Goal: Transaction & Acquisition: Obtain resource

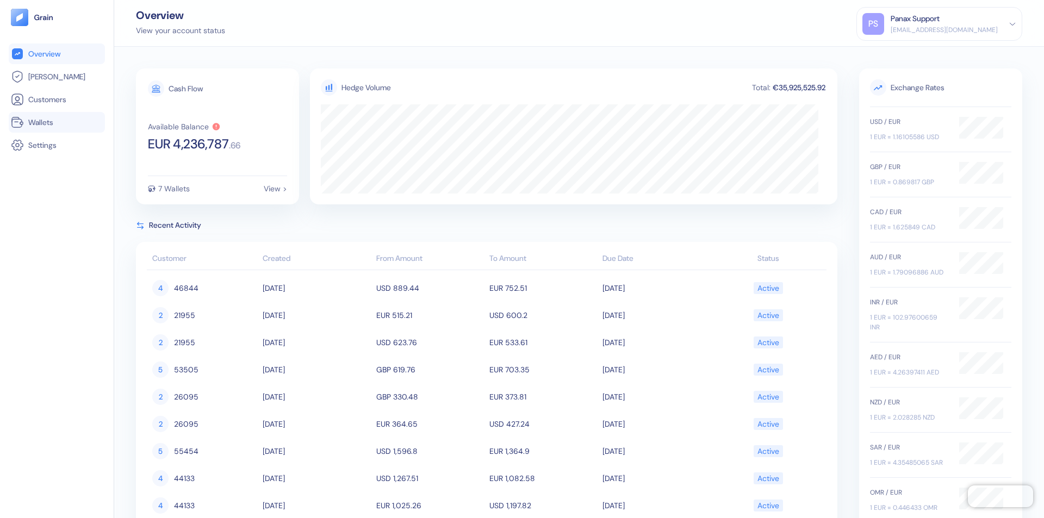
click at [57, 122] on link "Wallets" at bounding box center [57, 122] width 92 height 13
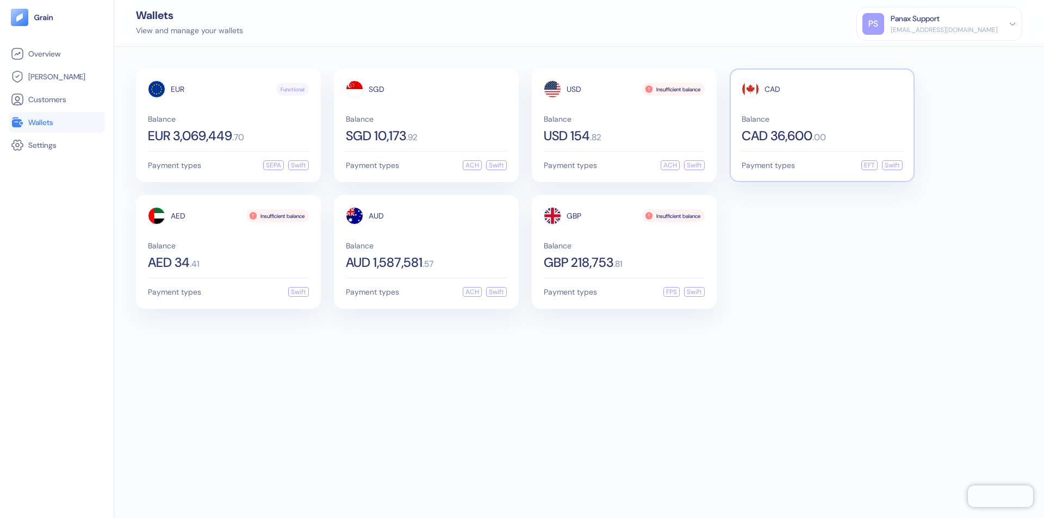
click at [772, 89] on span "CAD" at bounding box center [773, 89] width 16 height 8
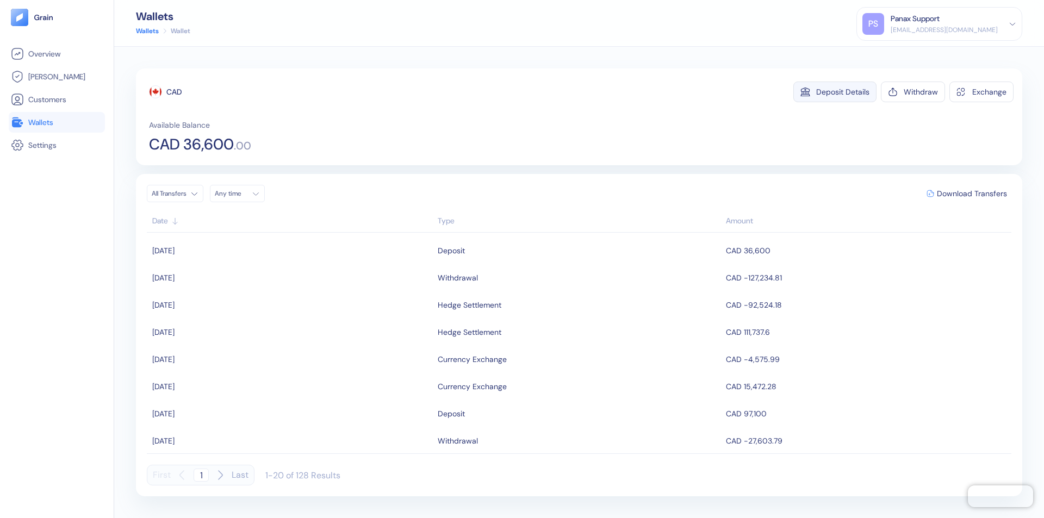
click at [843, 92] on div "Deposit Details" at bounding box center [842, 92] width 53 height 8
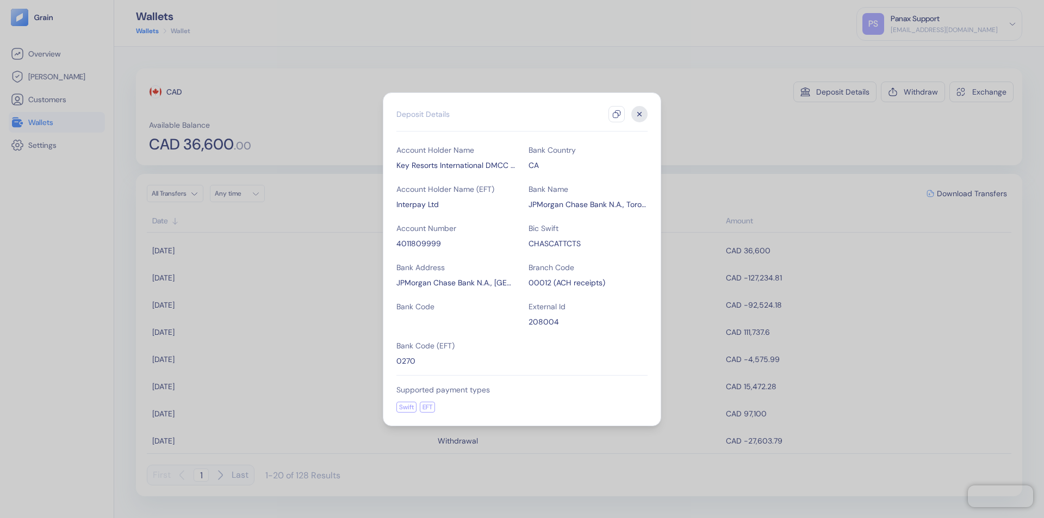
click at [617, 114] on icon "button" at bounding box center [616, 114] width 9 height 9
click at [640, 114] on icon "button" at bounding box center [640, 114] width 4 height 4
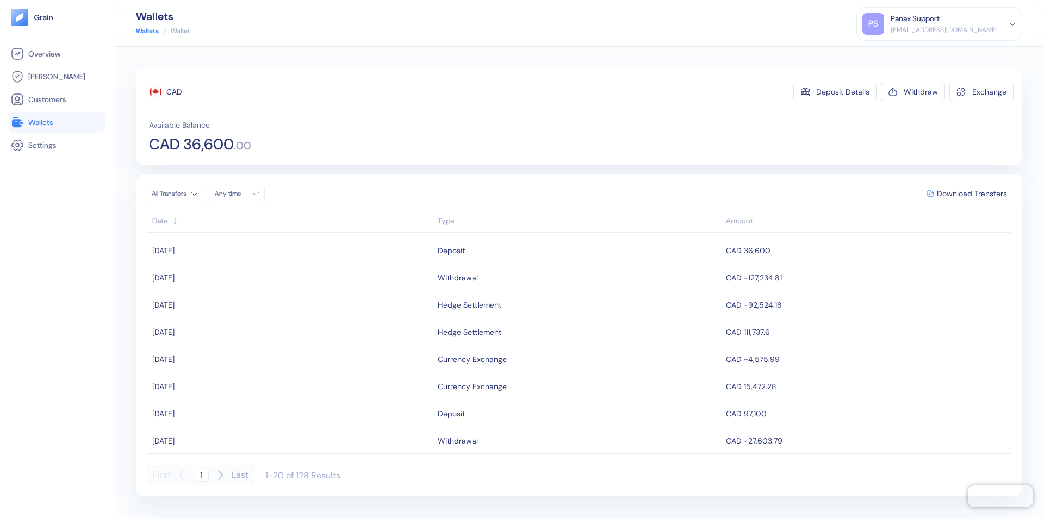
click at [240, 194] on div "Any time" at bounding box center [231, 193] width 33 height 9
click at [278, 265] on button "10" at bounding box center [278, 264] width 13 height 13
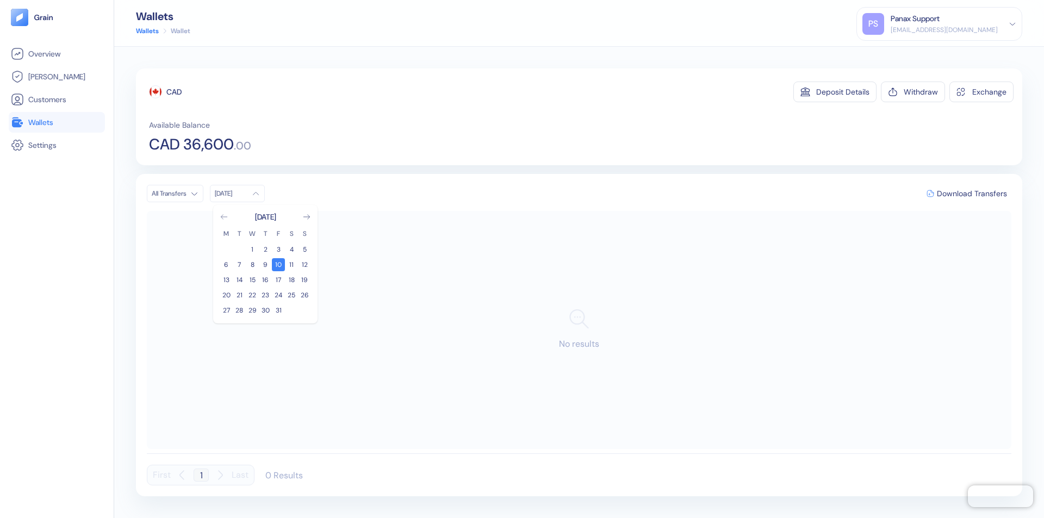
click at [224, 217] on icon "Go to previous month" at bounding box center [224, 217] width 6 height 4
click at [252, 265] on button "10" at bounding box center [252, 264] width 13 height 13
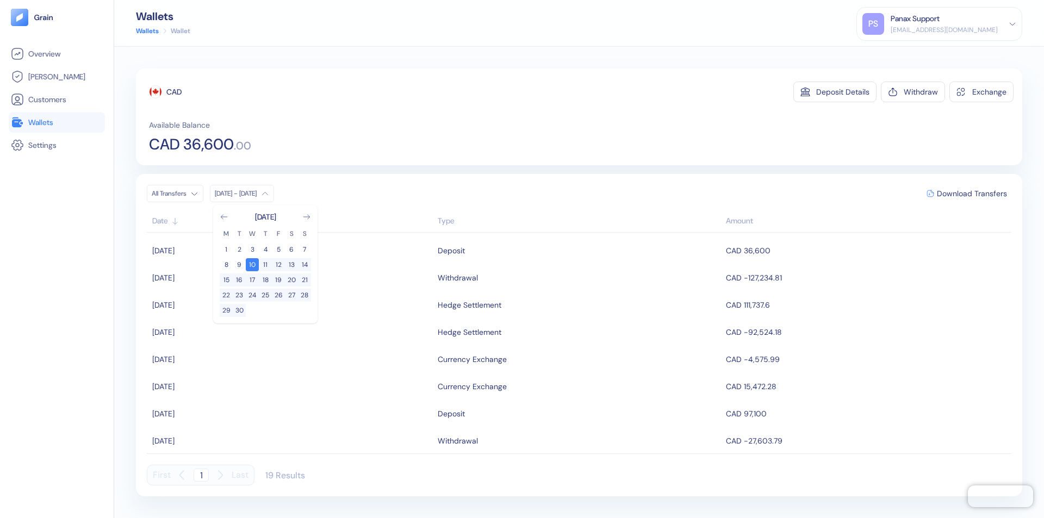
click at [174, 92] on div "CAD" at bounding box center [173, 91] width 15 height 11
click at [972, 194] on span "Download Transfers" at bounding box center [972, 194] width 70 height 8
click at [57, 122] on link "Wallets" at bounding box center [57, 122] width 92 height 13
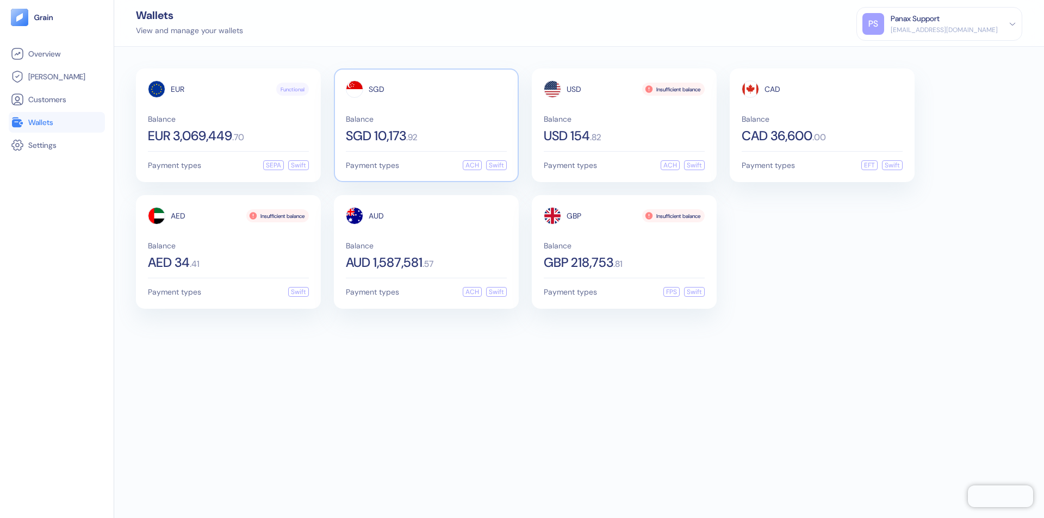
click at [376, 89] on span "SGD" at bounding box center [377, 89] width 16 height 8
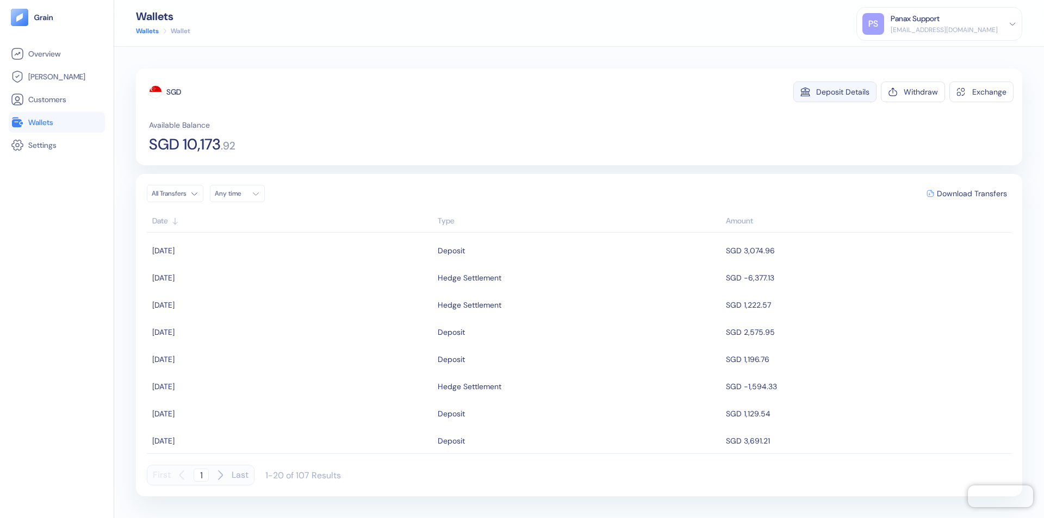
click at [843, 92] on div "Deposit Details" at bounding box center [842, 92] width 53 height 8
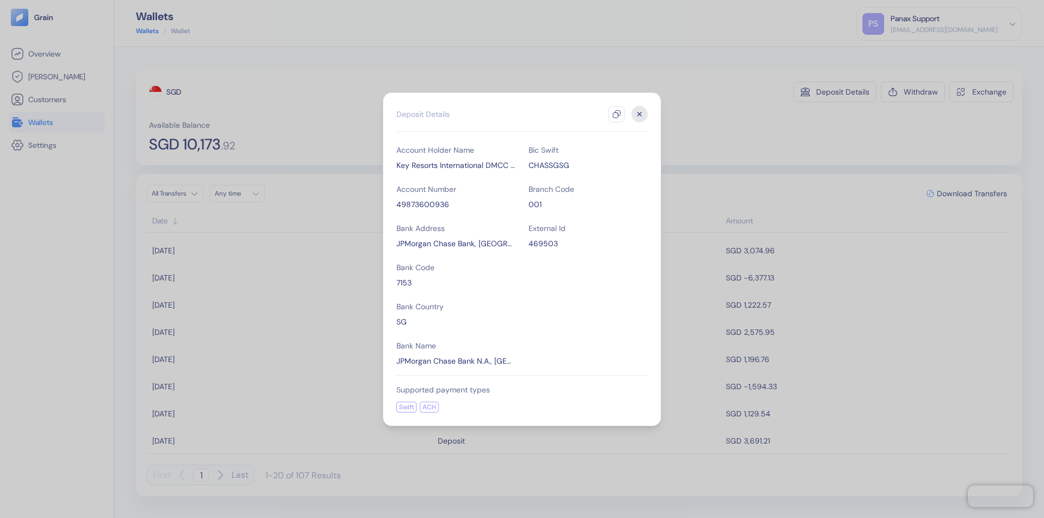
click at [617, 114] on icon "button" at bounding box center [616, 114] width 9 height 9
click at [640, 114] on icon "button" at bounding box center [640, 114] width 4 height 4
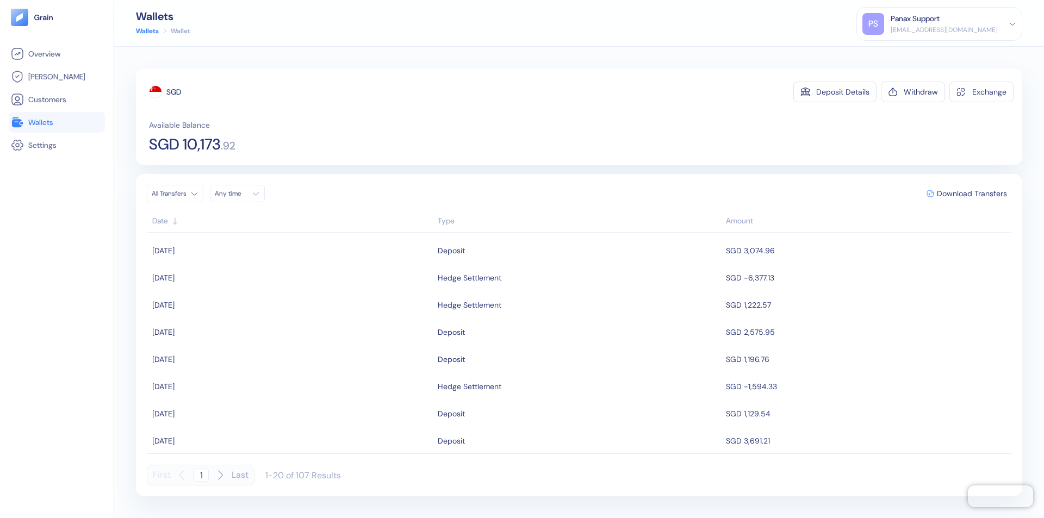
click at [240, 194] on div "Any time" at bounding box center [231, 193] width 33 height 9
click at [278, 265] on button "10" at bounding box center [278, 264] width 13 height 13
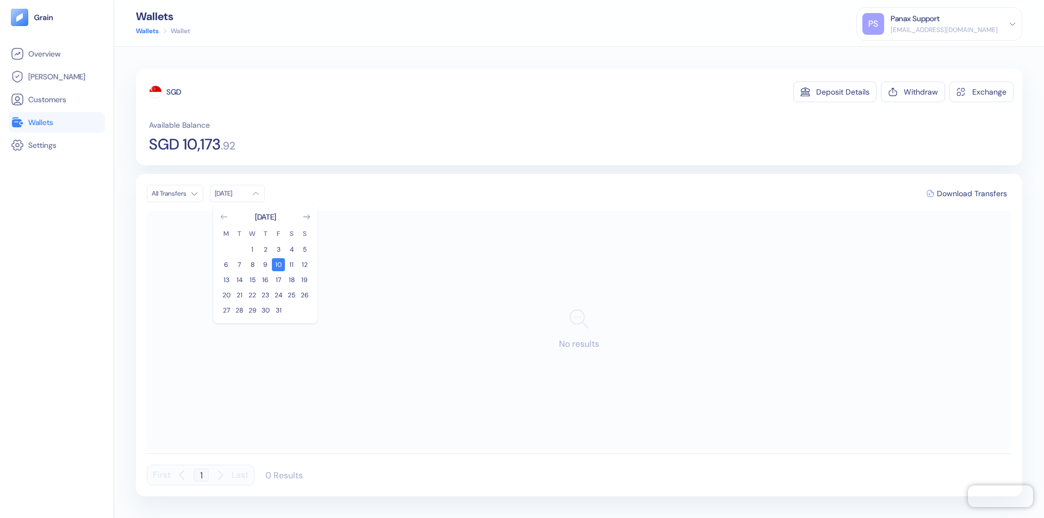
click at [224, 217] on icon "Go to previous month" at bounding box center [224, 217] width 6 height 4
click at [252, 265] on button "10" at bounding box center [252, 264] width 13 height 13
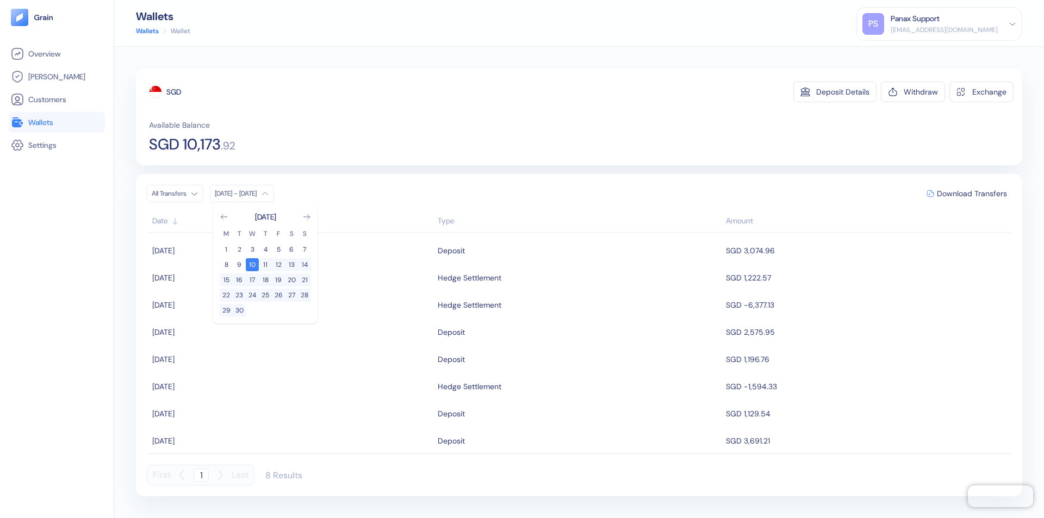
click at [174, 92] on div "SGD" at bounding box center [173, 91] width 15 height 11
click at [972, 194] on span "Download Transfers" at bounding box center [972, 194] width 70 height 8
click at [57, 122] on link "Wallets" at bounding box center [57, 122] width 92 height 13
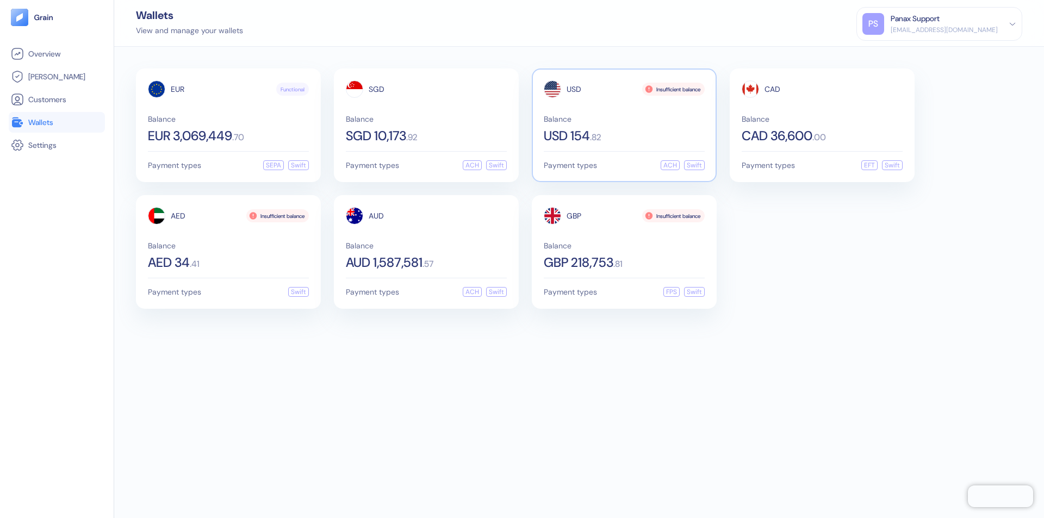
click at [574, 89] on span "USD" at bounding box center [574, 89] width 15 height 8
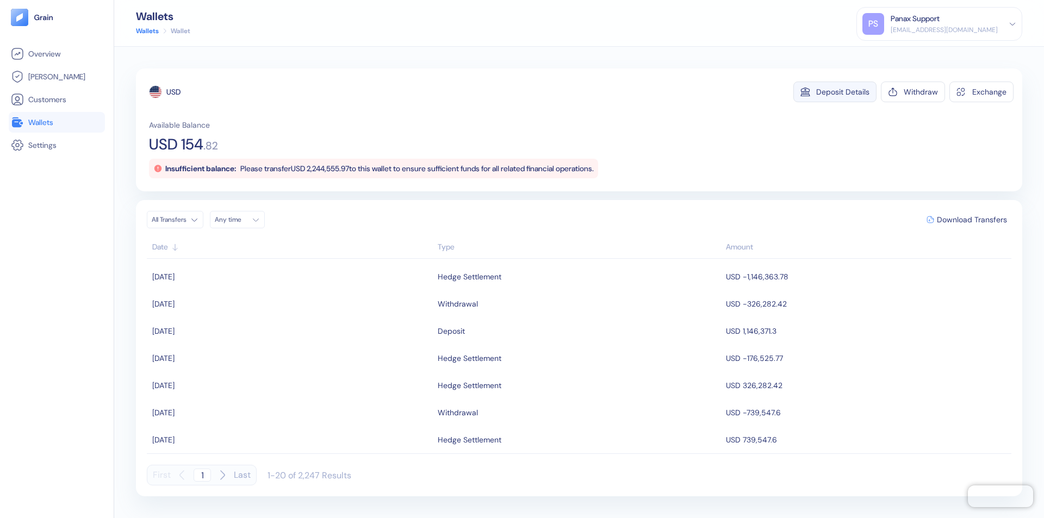
click at [843, 92] on div "Deposit Details" at bounding box center [842, 92] width 53 height 8
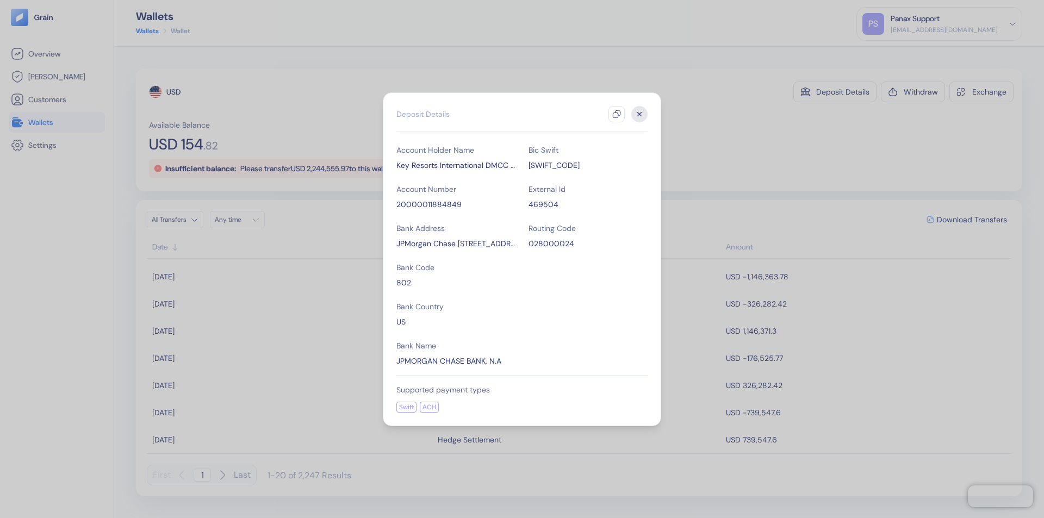
click at [617, 114] on icon "button" at bounding box center [616, 114] width 9 height 9
click at [640, 114] on icon "button" at bounding box center [640, 114] width 4 height 4
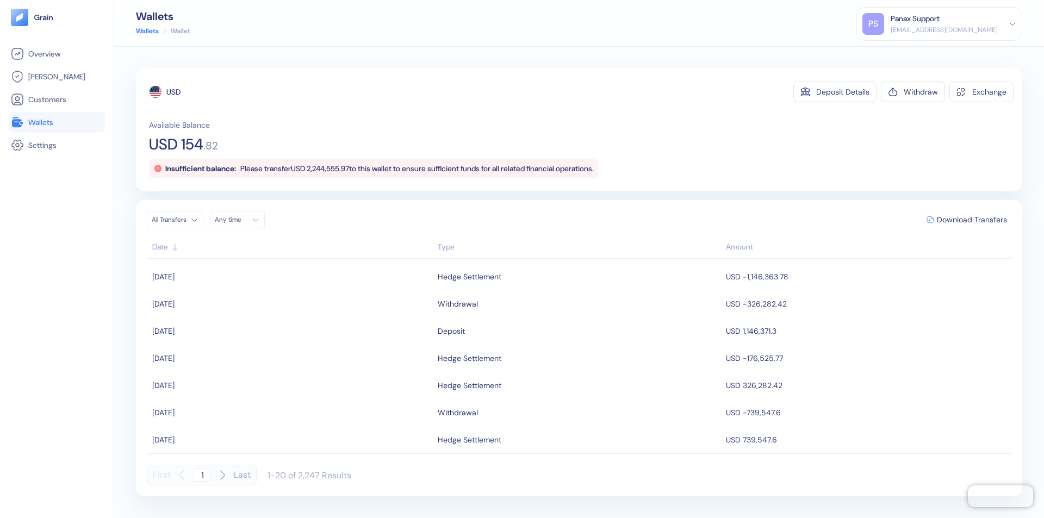
click at [240, 220] on div "Any time" at bounding box center [231, 219] width 33 height 9
click at [278, 291] on button "10" at bounding box center [278, 290] width 13 height 13
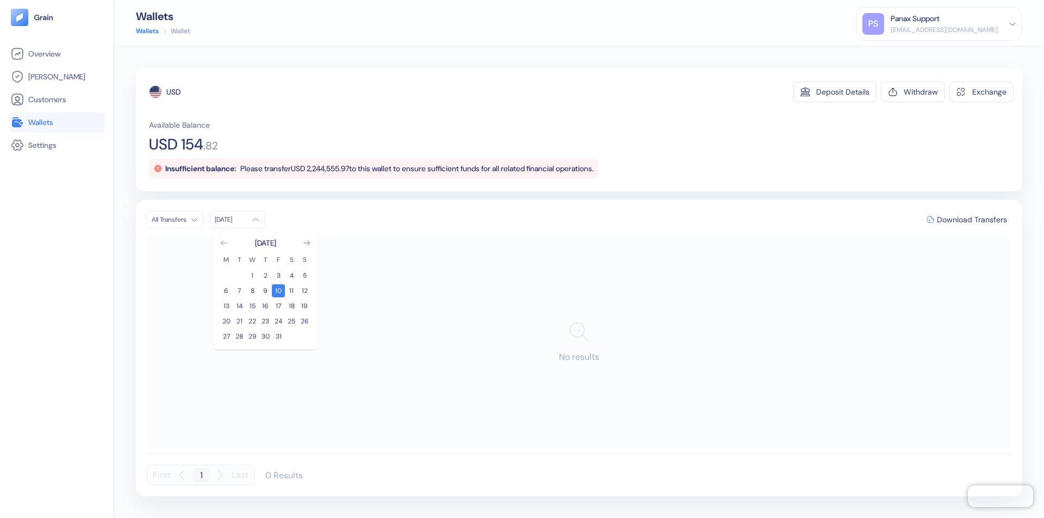
click at [224, 243] on icon "Go to previous month" at bounding box center [224, 243] width 6 height 4
click at [252, 291] on button "10" at bounding box center [252, 290] width 13 height 13
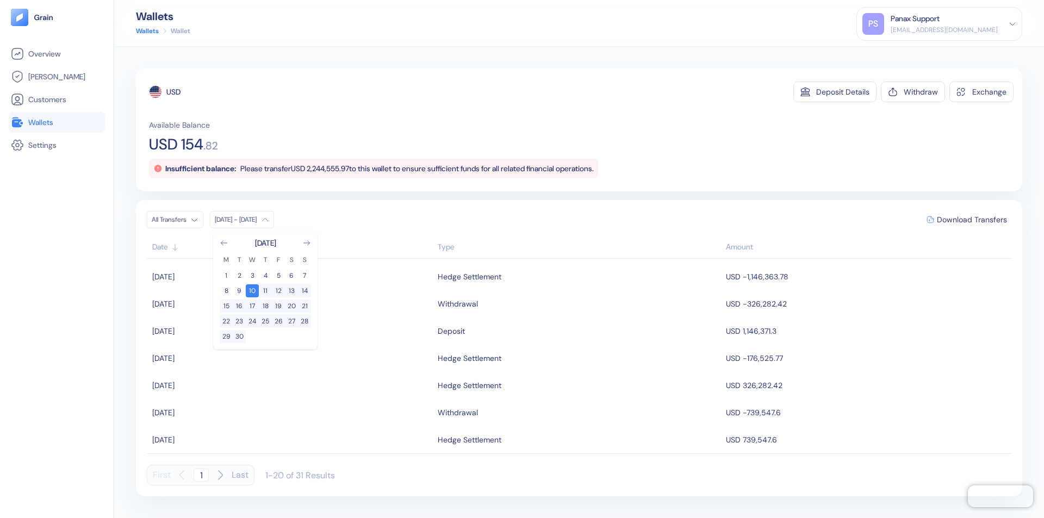
click at [173, 92] on div "USD" at bounding box center [173, 91] width 14 height 11
click at [972, 220] on span "Download Transfers" at bounding box center [972, 220] width 70 height 8
click at [57, 122] on link "Wallets" at bounding box center [57, 122] width 92 height 13
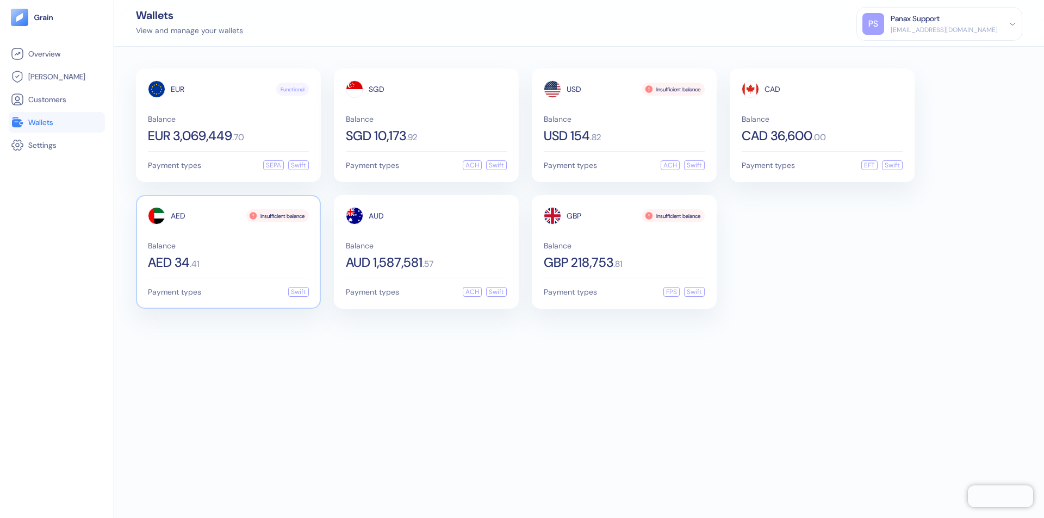
click at [178, 216] on span "AED" at bounding box center [178, 216] width 15 height 8
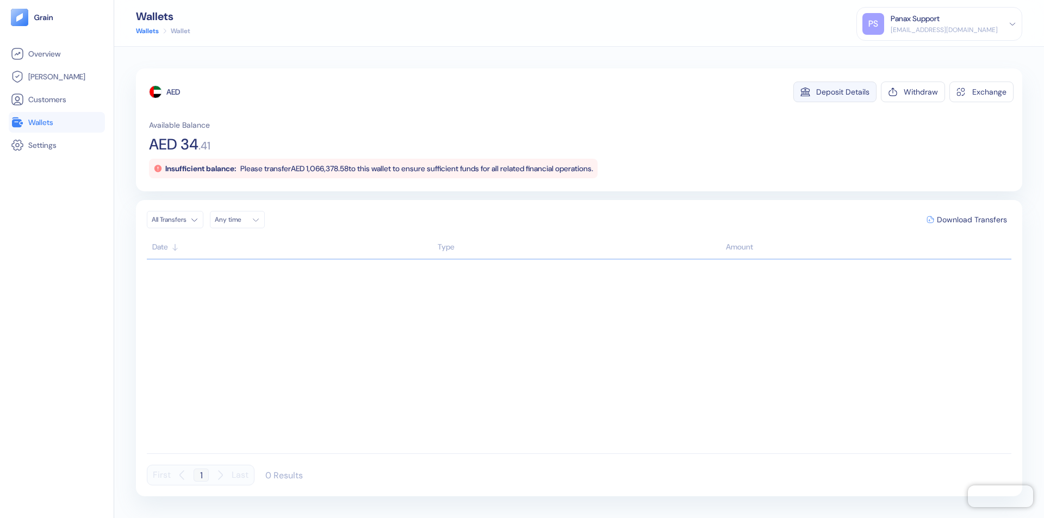
click at [843, 92] on div "Deposit Details" at bounding box center [842, 92] width 53 height 8
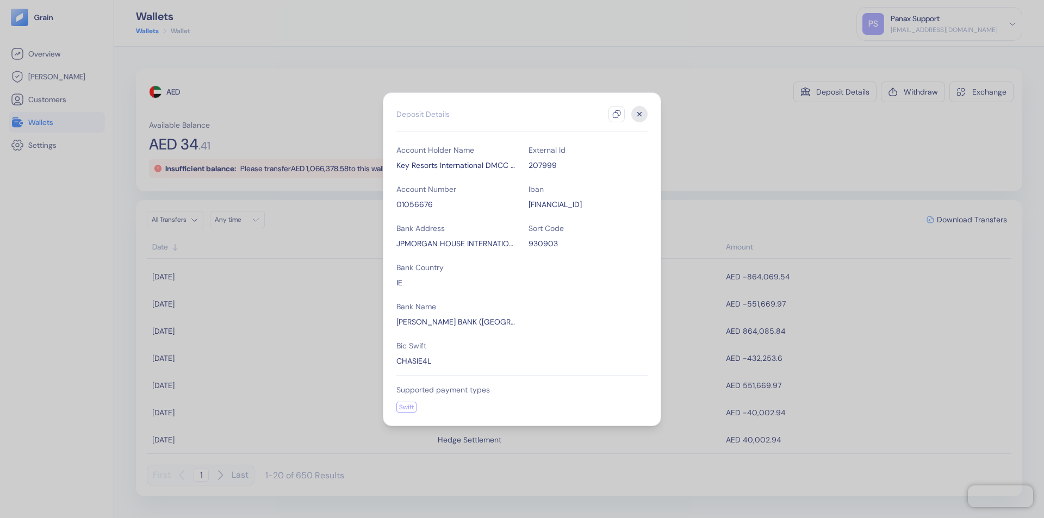
click at [617, 114] on icon "button" at bounding box center [616, 114] width 9 height 9
click at [640, 114] on icon "button" at bounding box center [640, 114] width 4 height 4
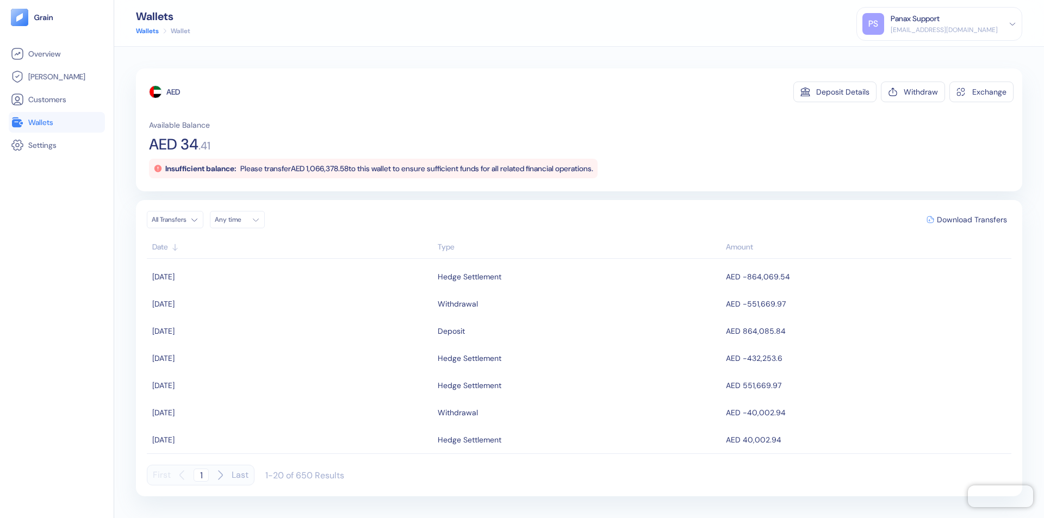
click at [240, 220] on div "Any time" at bounding box center [231, 219] width 33 height 9
click at [278, 291] on button "10" at bounding box center [278, 290] width 13 height 13
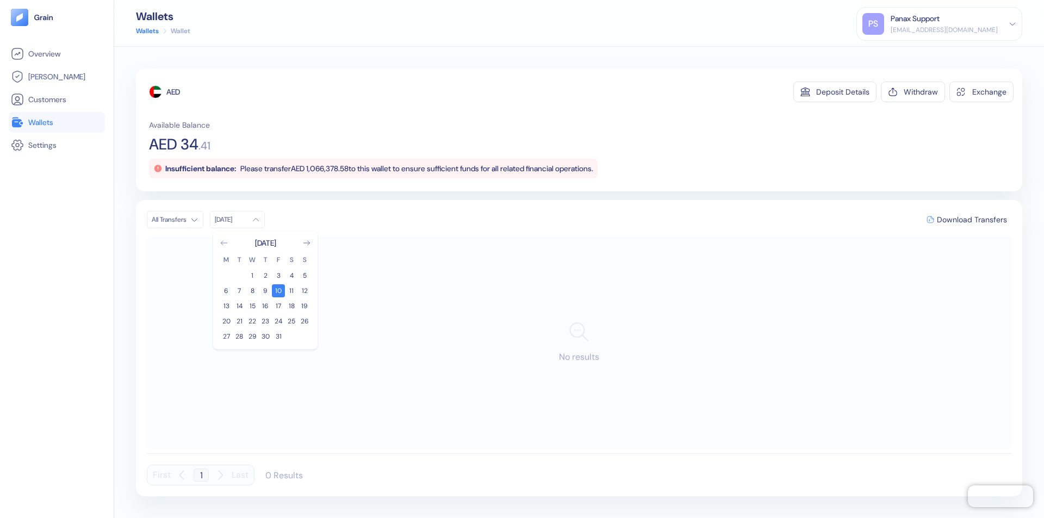
click at [224, 243] on icon "Go to previous month" at bounding box center [224, 243] width 6 height 4
click at [252, 291] on button "10" at bounding box center [252, 290] width 13 height 13
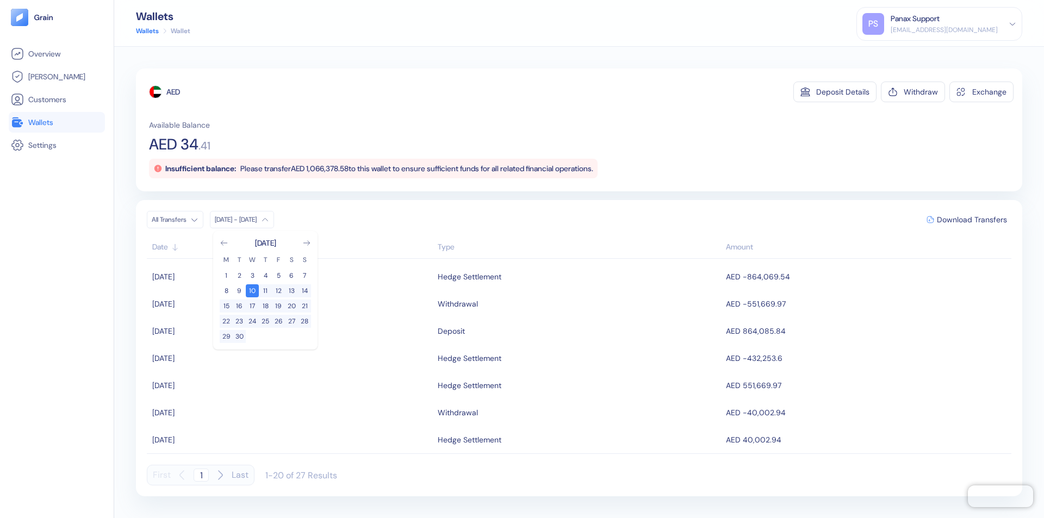
click at [173, 92] on div "AED" at bounding box center [173, 91] width 14 height 11
click at [972, 220] on span "Download Transfers" at bounding box center [972, 220] width 70 height 8
click at [57, 122] on link "Wallets" at bounding box center [57, 122] width 92 height 13
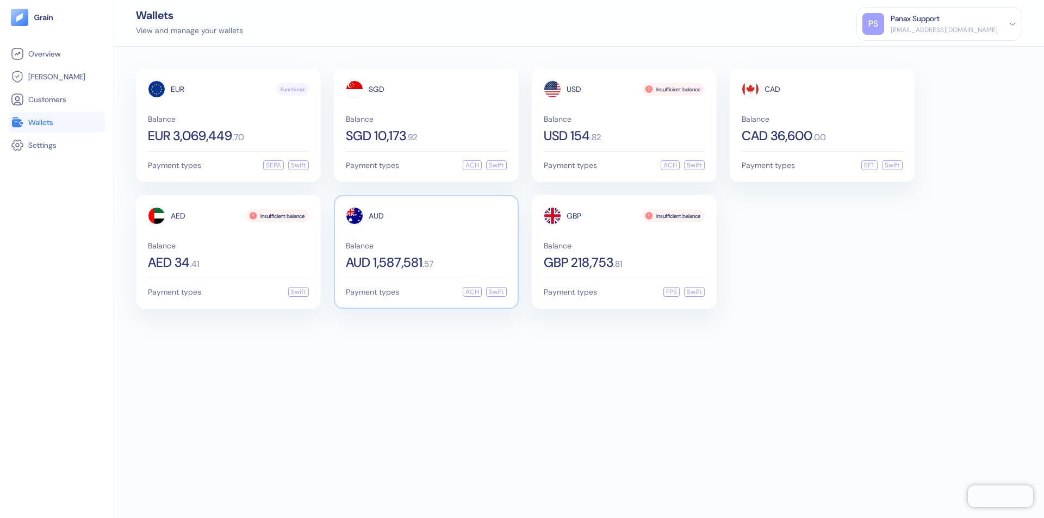
click at [376, 216] on span "AUD" at bounding box center [376, 216] width 15 height 8
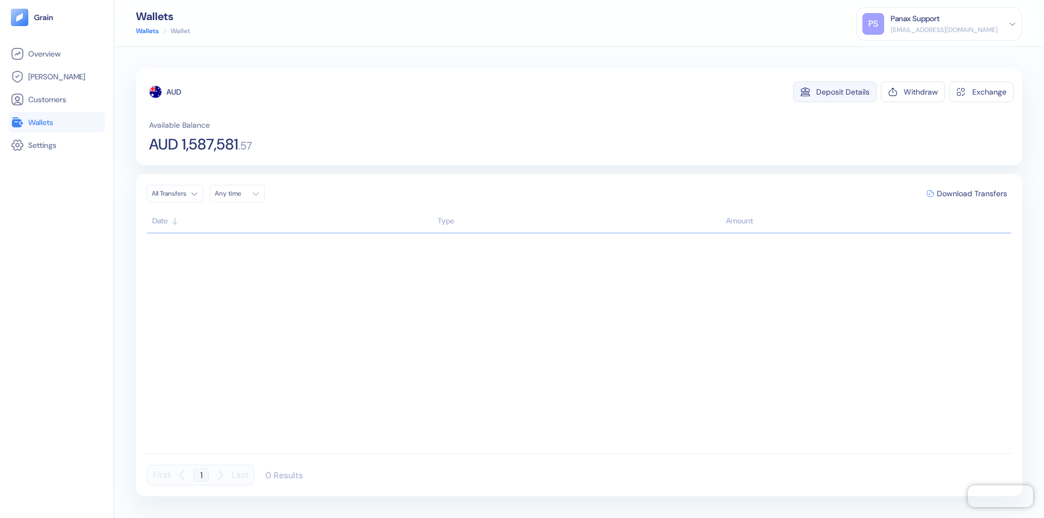
click at [843, 92] on div "Deposit Details" at bounding box center [842, 92] width 53 height 8
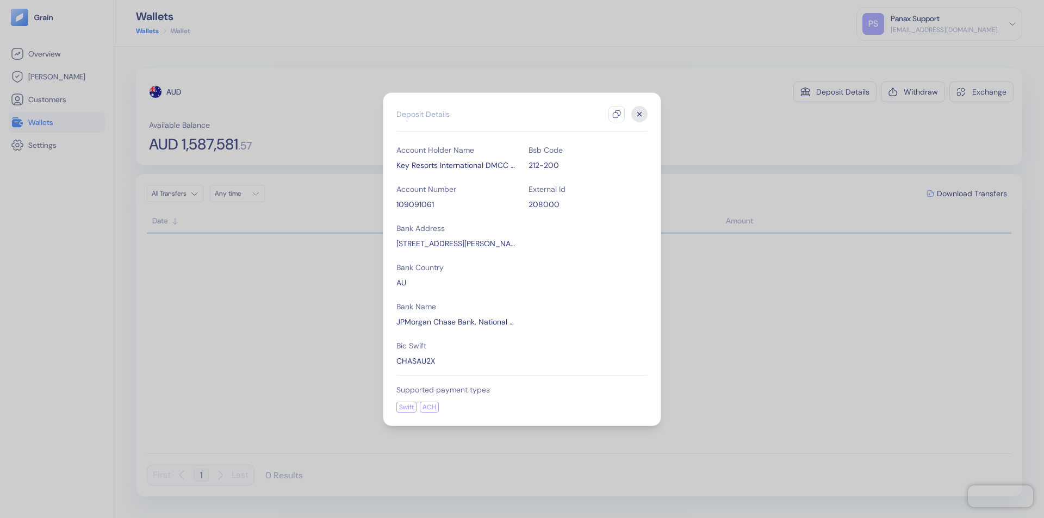
click at [617, 114] on icon "button" at bounding box center [616, 114] width 9 height 9
click at [640, 114] on icon "button" at bounding box center [640, 114] width 4 height 4
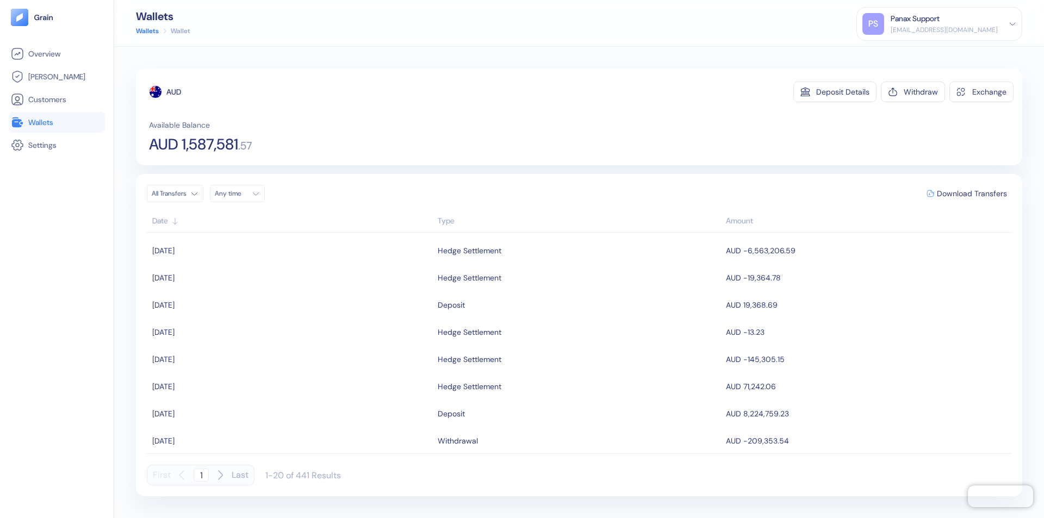
click at [240, 194] on div "Any time" at bounding box center [231, 193] width 33 height 9
click at [278, 265] on button "10" at bounding box center [278, 264] width 13 height 13
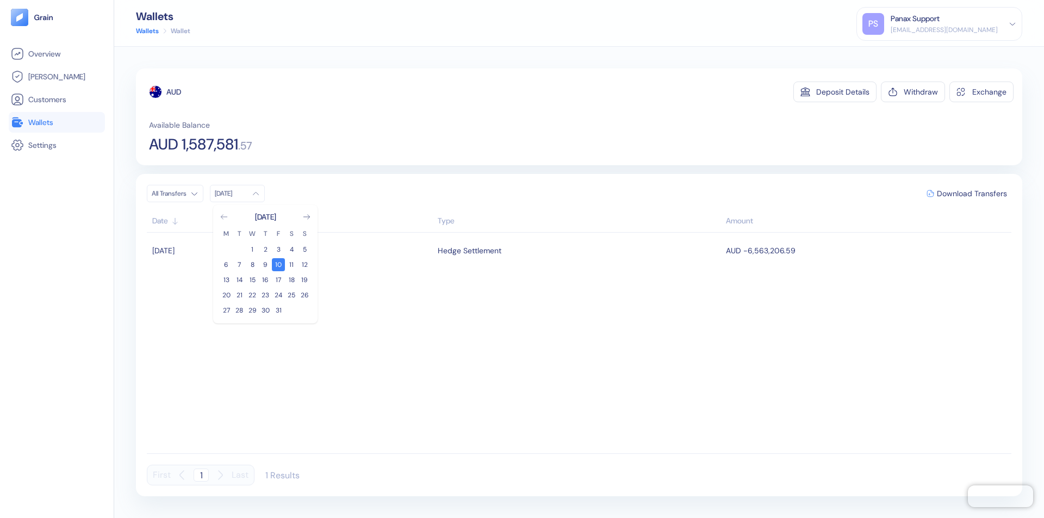
click at [224, 217] on icon "Go to previous month" at bounding box center [224, 217] width 6 height 4
click at [252, 265] on button "10" at bounding box center [252, 264] width 13 height 13
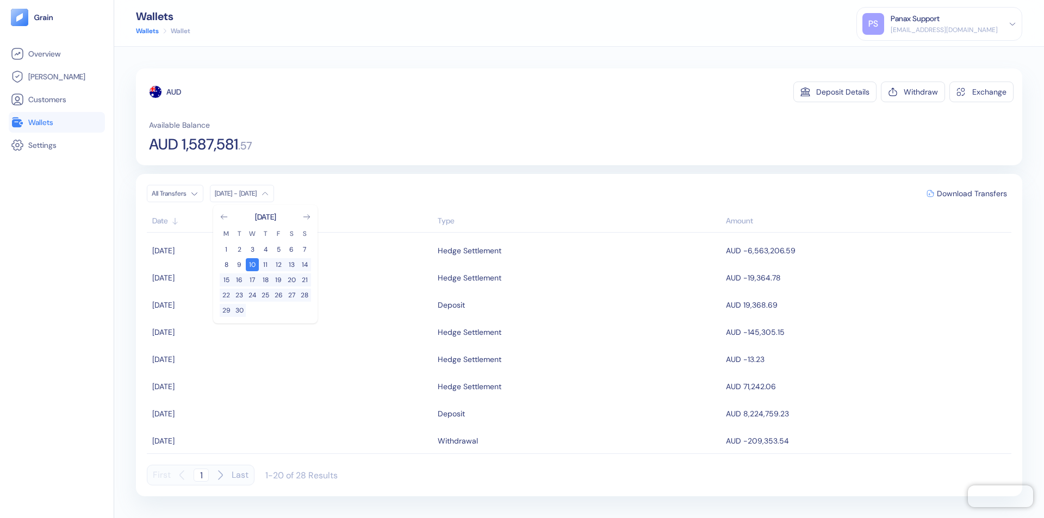
click at [174, 92] on div "AUD" at bounding box center [173, 91] width 15 height 11
click at [972, 194] on span "Download Transfers" at bounding box center [972, 194] width 70 height 8
click at [57, 122] on link "Wallets" at bounding box center [57, 122] width 92 height 13
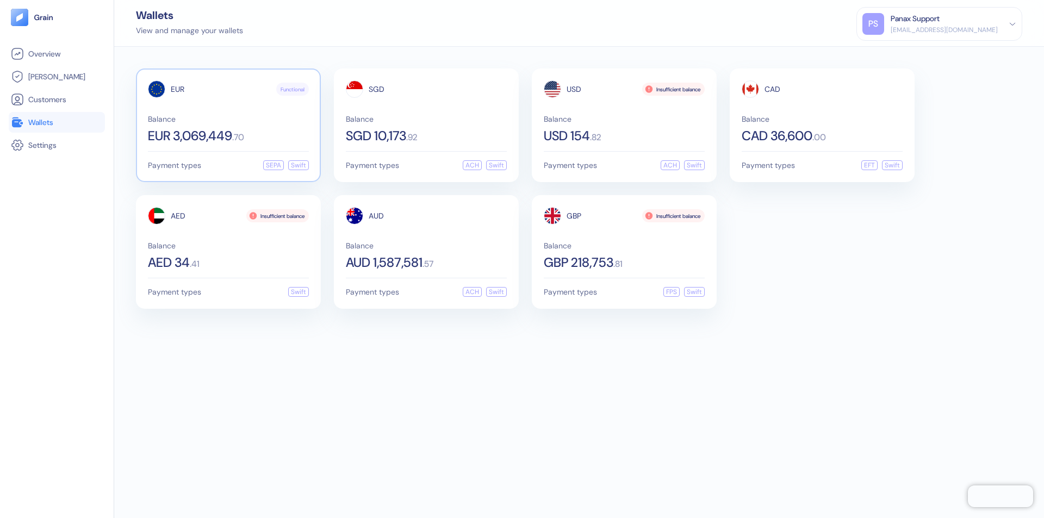
click at [177, 89] on span "EUR" at bounding box center [178, 89] width 14 height 8
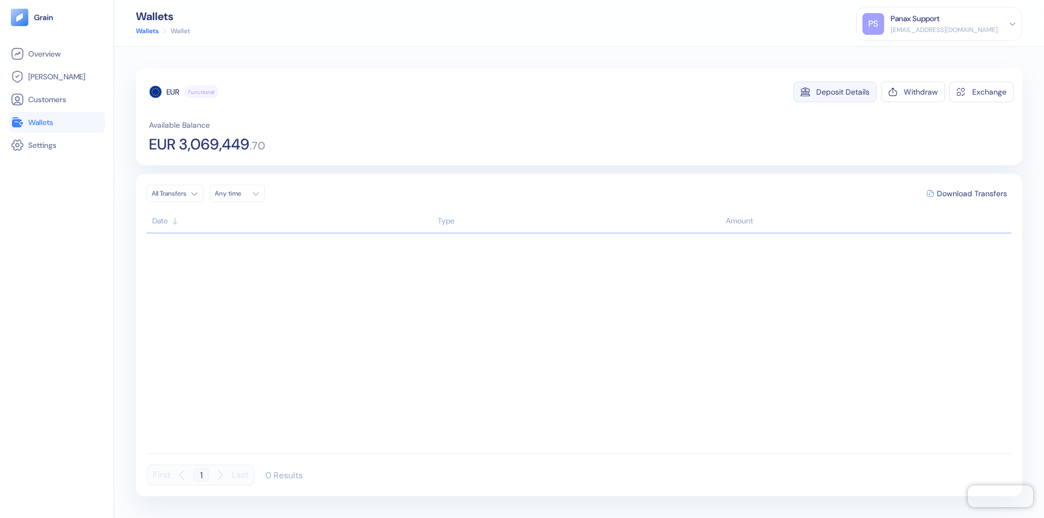
click at [843, 92] on div "Deposit Details" at bounding box center [842, 92] width 53 height 8
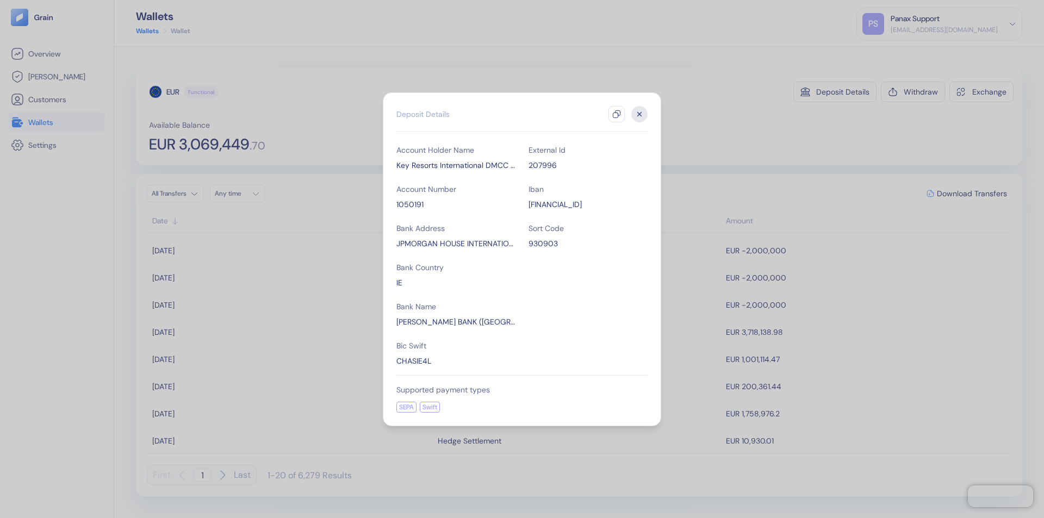
click at [617, 114] on icon "button" at bounding box center [616, 114] width 9 height 9
click at [640, 114] on icon "button" at bounding box center [640, 114] width 4 height 4
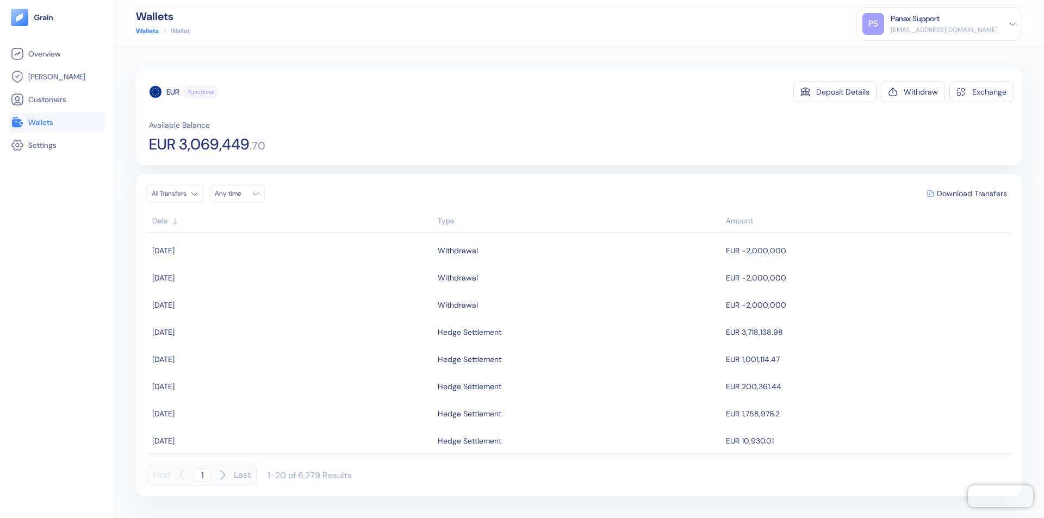
click at [240, 194] on div "Any time" at bounding box center [231, 193] width 33 height 9
click at [278, 265] on button "10" at bounding box center [278, 264] width 13 height 13
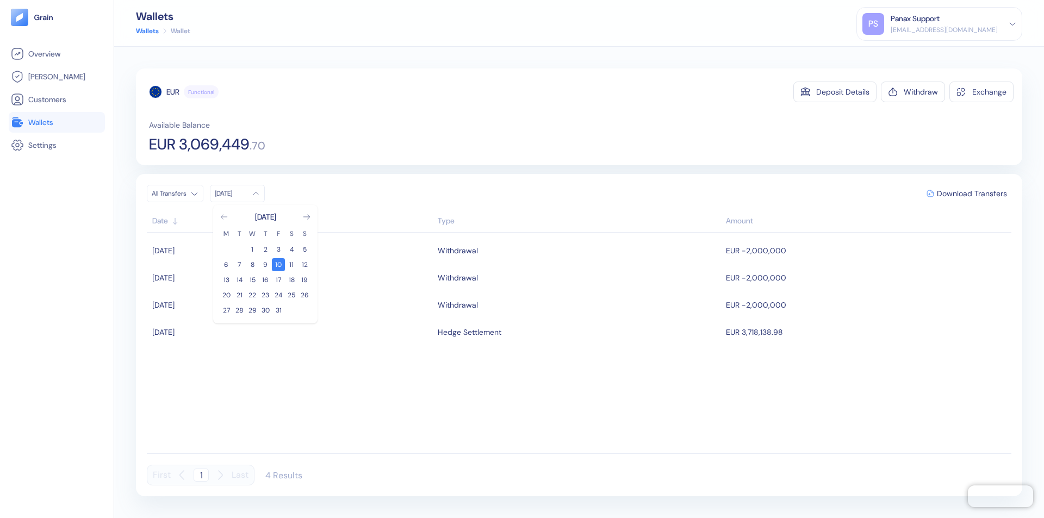
click at [224, 217] on icon "Go to previous month" at bounding box center [224, 217] width 6 height 4
click at [252, 265] on button "10" at bounding box center [252, 264] width 13 height 13
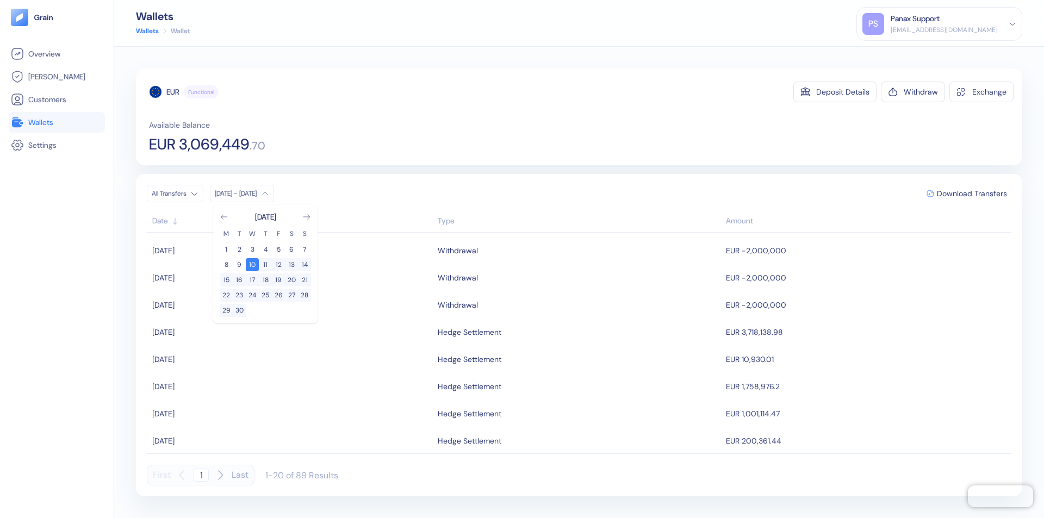
click at [173, 92] on div "EUR" at bounding box center [172, 91] width 13 height 11
click at [972, 194] on span "Download Transfers" at bounding box center [972, 194] width 70 height 8
click at [57, 122] on link "Wallets" at bounding box center [57, 122] width 92 height 13
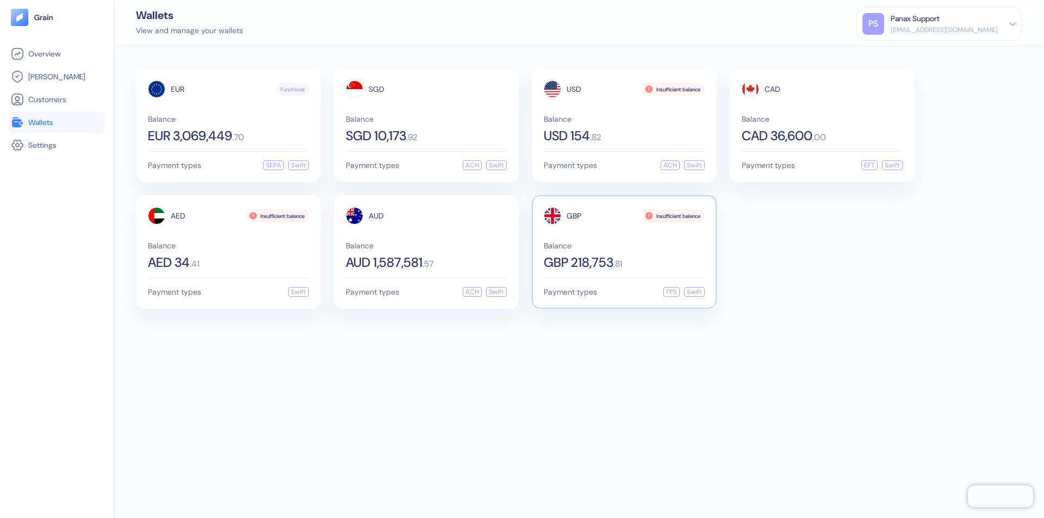
click at [574, 216] on span "GBP" at bounding box center [574, 216] width 15 height 8
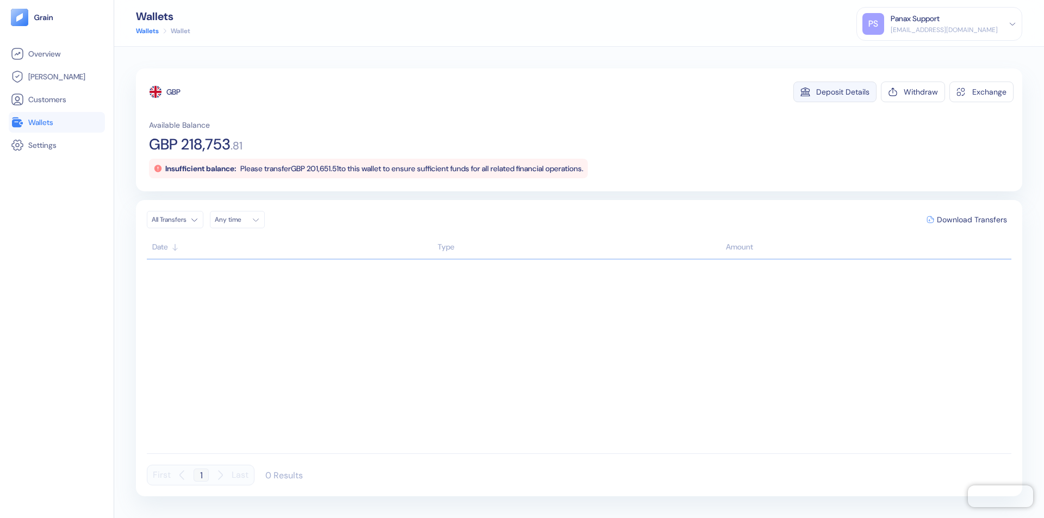
click at [843, 92] on div "Deposit Details" at bounding box center [842, 92] width 53 height 8
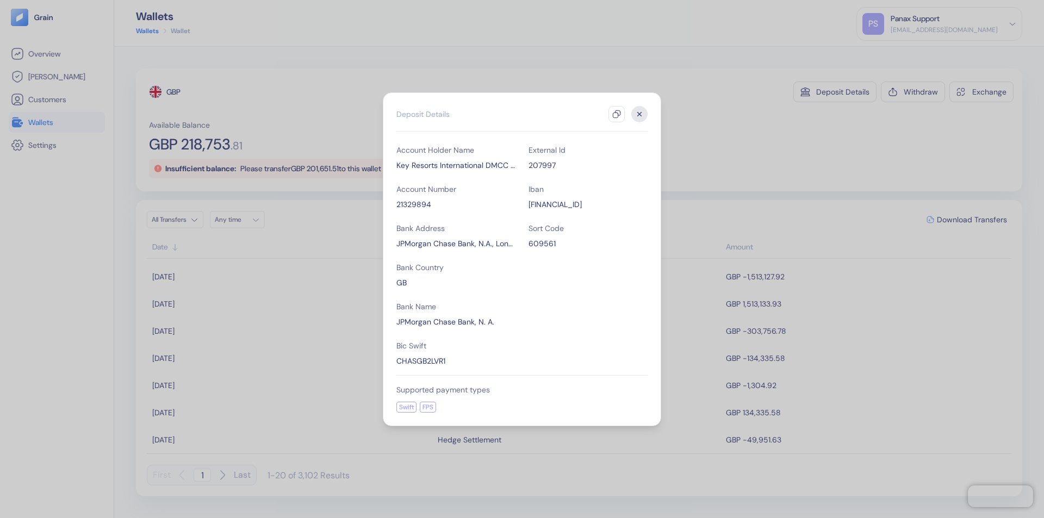
click at [617, 114] on icon "button" at bounding box center [616, 114] width 9 height 9
click at [640, 114] on icon "button" at bounding box center [640, 114] width 4 height 4
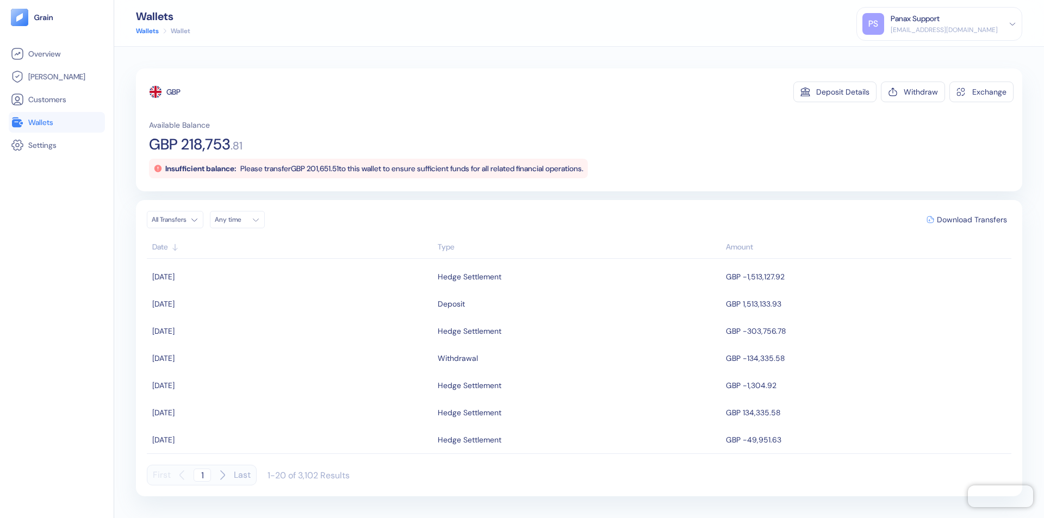
click at [240, 220] on div "Any time" at bounding box center [231, 219] width 33 height 9
click at [278, 291] on button "10" at bounding box center [278, 290] width 13 height 13
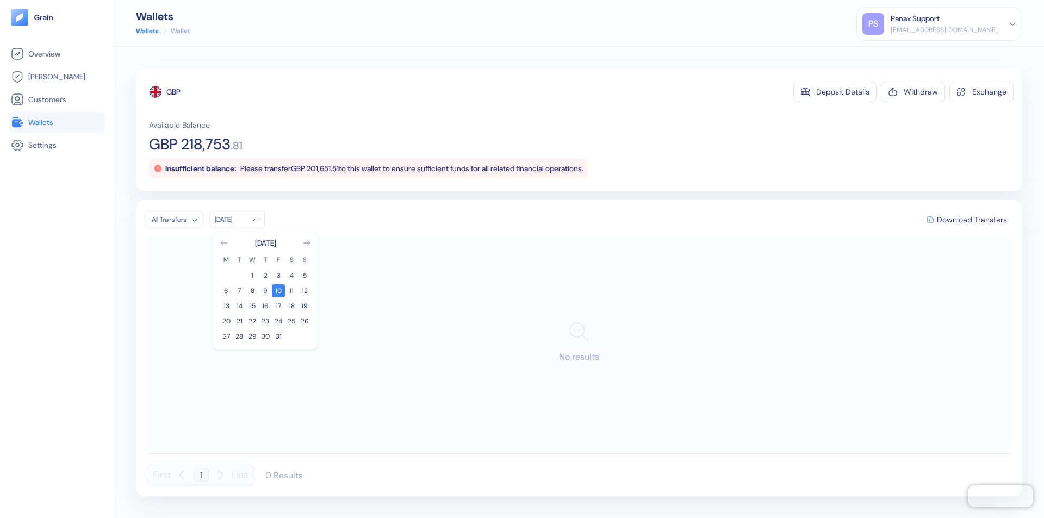
click at [224, 243] on icon "Go to previous month" at bounding box center [224, 243] width 6 height 4
click at [252, 291] on button "10" at bounding box center [252, 290] width 13 height 13
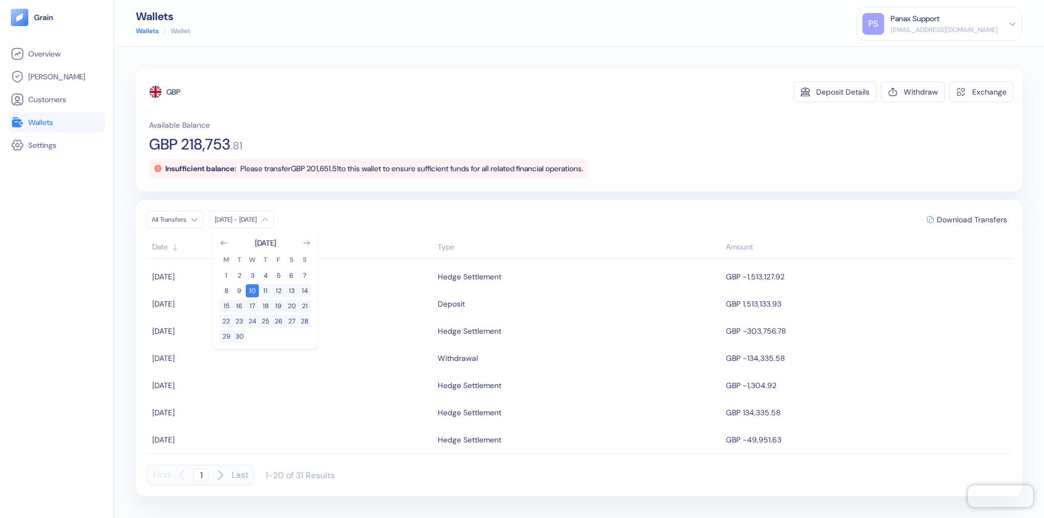
click at [174, 92] on div "GBP" at bounding box center [173, 91] width 14 height 11
click at [972, 220] on span "Download Transfers" at bounding box center [972, 220] width 70 height 8
click at [940, 24] on div "Panax Support" at bounding box center [915, 18] width 49 height 11
click at [907, 54] on div "Sign Out" at bounding box center [892, 53] width 30 height 11
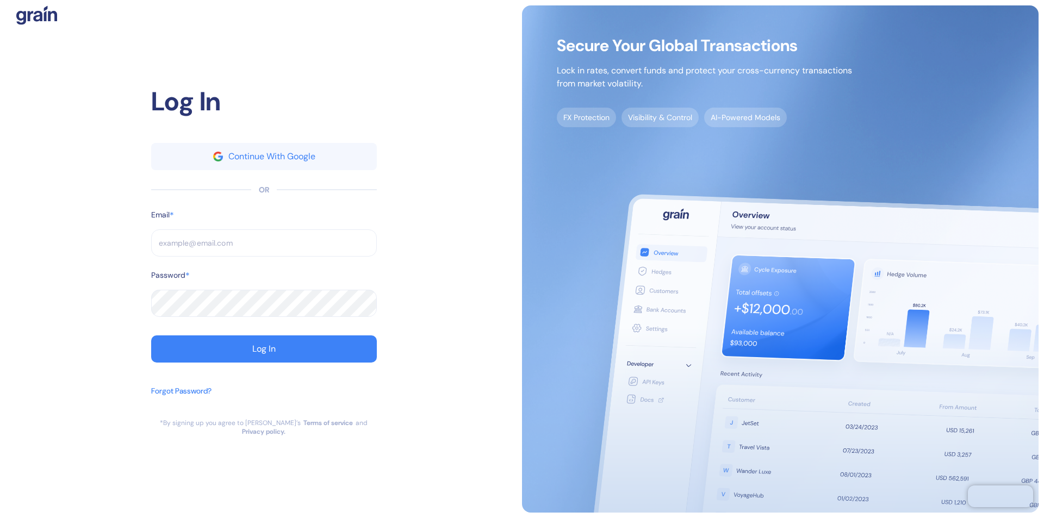
click at [264, 247] on input "text" at bounding box center [264, 242] width 226 height 27
type input "[EMAIL_ADDRESS][DOMAIN_NAME]"
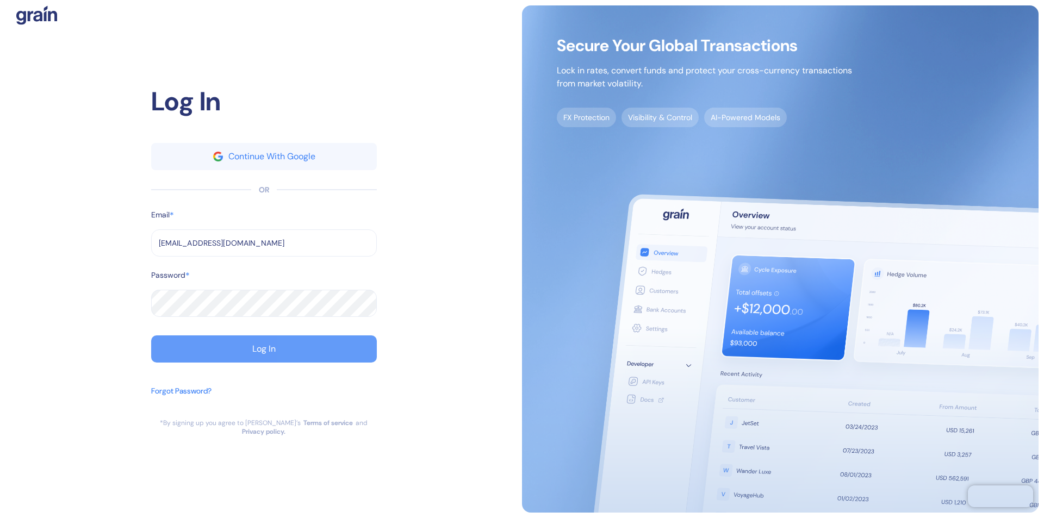
click at [264, 353] on div "Log In" at bounding box center [263, 349] width 23 height 9
